Goal: Task Accomplishment & Management: Complete application form

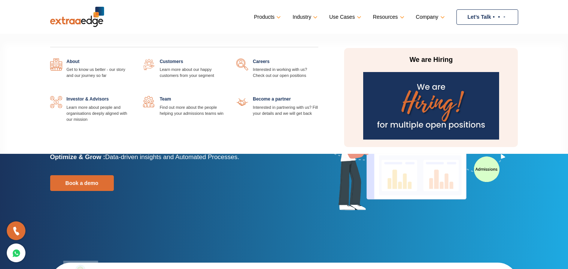
click at [318, 58] on link at bounding box center [318, 58] width 0 height 0
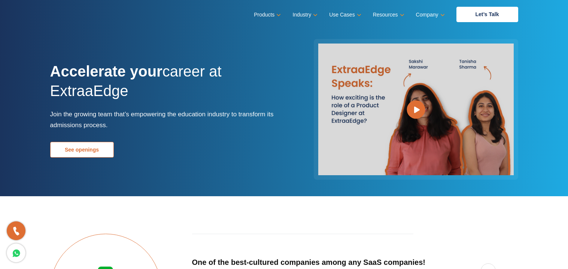
click at [85, 155] on link "See openings" at bounding box center [82, 150] width 64 height 16
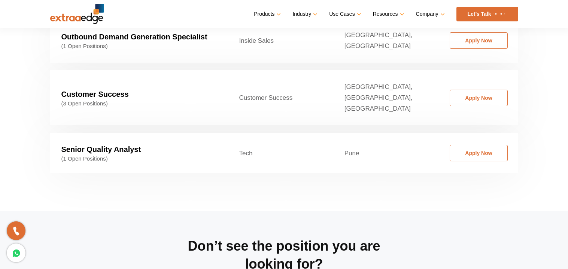
scroll to position [1267, 0]
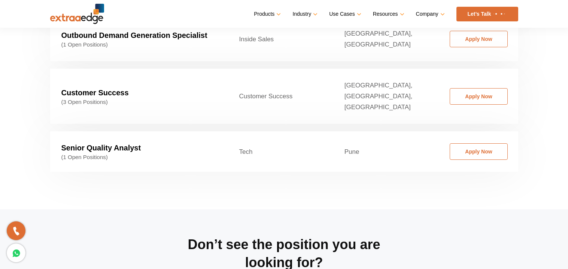
click at [29, 173] on section "Current openings Filter By State Ahemdabad Ahmedabad Bangalore Bhopal/Indore Bh…" at bounding box center [284, 46] width 568 height 326
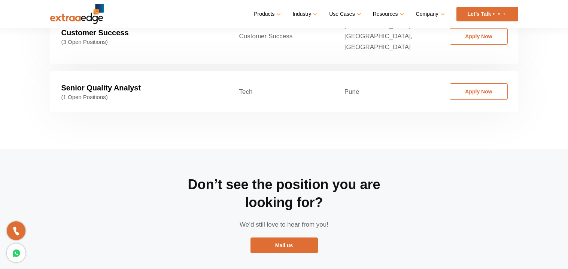
scroll to position [1342, 0]
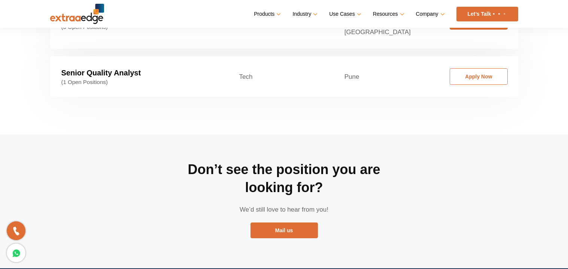
click at [465, 30] on link "Apply Now" at bounding box center [479, 21] width 58 height 16
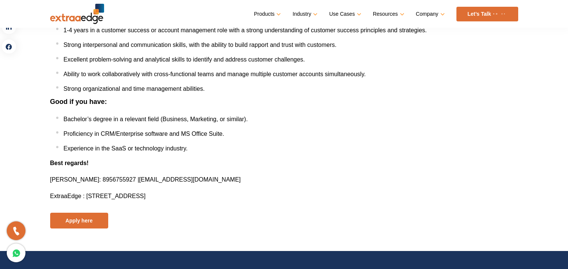
scroll to position [374, 0]
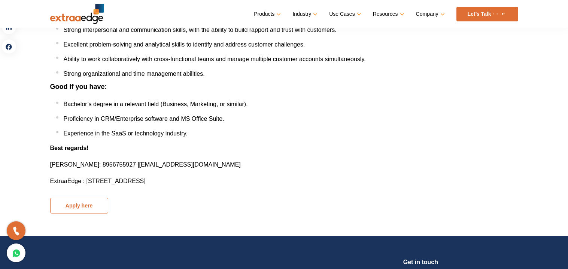
click at [87, 204] on button "Apply here" at bounding box center [79, 205] width 58 height 16
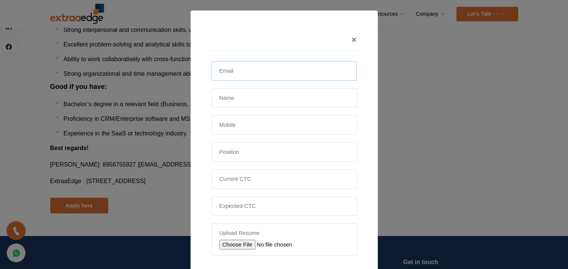
click at [229, 72] on input "email" at bounding box center [284, 70] width 145 height 19
type input "asha.mandhare@gmail.com"
type input "Asha Mandhare"
type input "8551842224"
click at [235, 247] on input "file" at bounding box center [273, 244] width 106 height 10
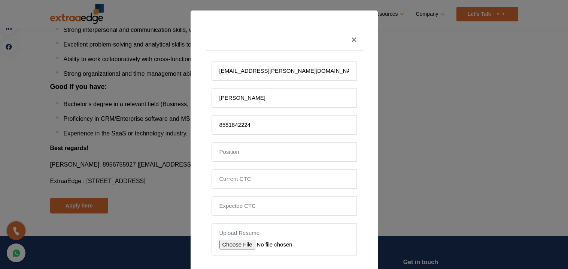
type input "C:\fakepath\Resume_Asha P Mandhare v05.pdf"
click at [358, 247] on div "asha.mandhare@gmail.com Asha Mandhare 8551842224 Upload Resume Customer Success…" at bounding box center [284, 171] width 157 height 241
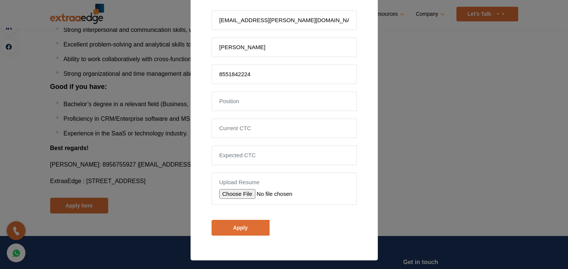
scroll to position [52, 0]
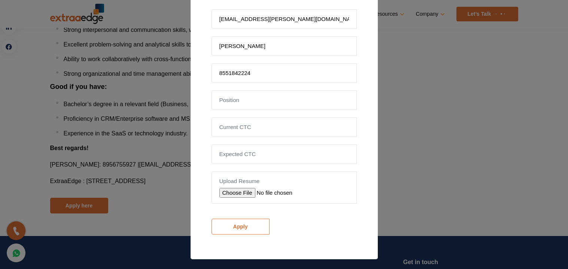
click at [249, 231] on input "Apply" at bounding box center [241, 226] width 58 height 16
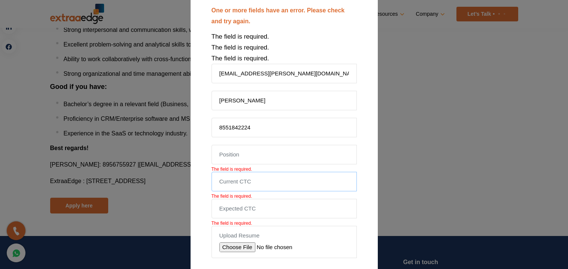
click at [258, 183] on input "tel" at bounding box center [284, 181] width 145 height 19
type input "270000"
click at [236, 205] on input "tel" at bounding box center [284, 208] width 145 height 19
type input "650000"
click at [362, 226] on div "One or more fields have an error. Please check and try again. The field is requ…" at bounding box center [284, 157] width 157 height 317
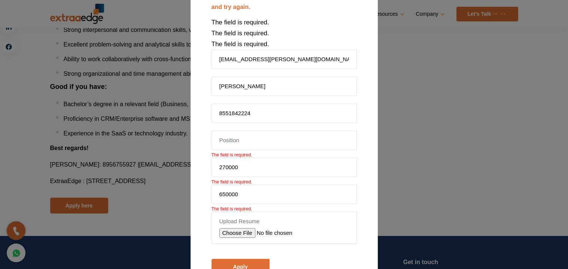
scroll to position [67, 0]
click at [259, 144] on input "text" at bounding box center [284, 139] width 145 height 19
type input "Accounting and Administration"
click at [244, 262] on input "Apply" at bounding box center [241, 266] width 58 height 16
